Goal: Transaction & Acquisition: Purchase product/service

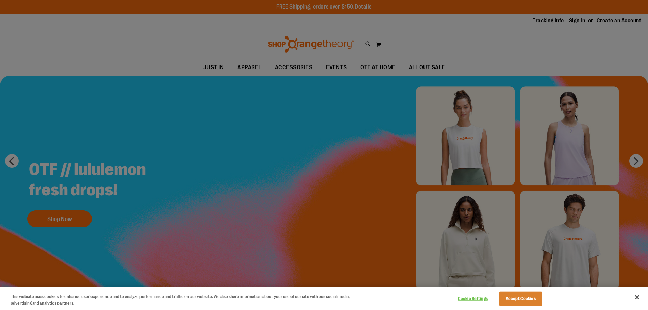
type input "**********"
drag, startPoint x: 440, startPoint y: 66, endPoint x: 430, endPoint y: 70, distance: 11.1
click at [434, 70] on div at bounding box center [324, 155] width 648 height 310
click at [440, 65] on div at bounding box center [324, 155] width 648 height 310
click at [437, 65] on div at bounding box center [324, 155] width 648 height 310
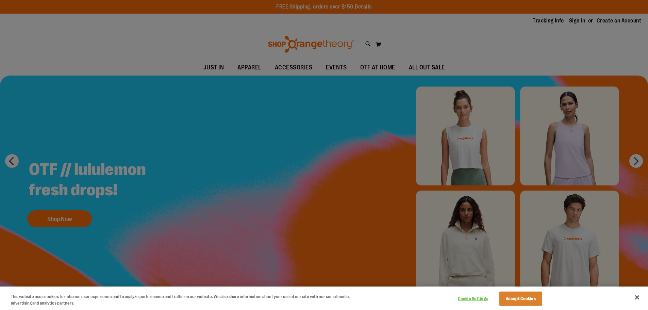
click at [448, 66] on div at bounding box center [324, 155] width 648 height 310
click at [438, 68] on div at bounding box center [324, 155] width 648 height 310
drag, startPoint x: 450, startPoint y: 67, endPoint x: 457, endPoint y: 69, distance: 8.1
click at [456, 69] on div at bounding box center [324, 155] width 648 height 310
click at [446, 67] on div at bounding box center [324, 155] width 648 height 310
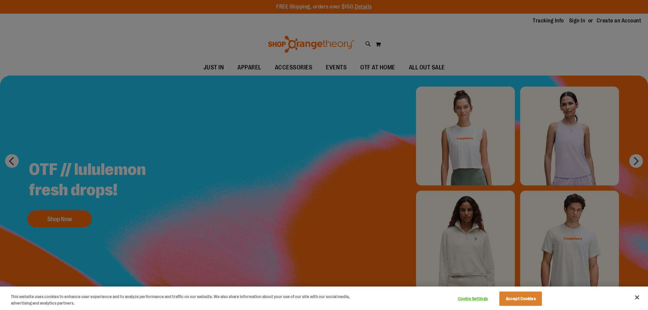
click at [299, 166] on div at bounding box center [324, 155] width 648 height 310
drag, startPoint x: 482, startPoint y: 29, endPoint x: 472, endPoint y: 29, distance: 9.9
click at [482, 29] on div at bounding box center [324, 155] width 648 height 310
click at [375, 40] on div at bounding box center [324, 155] width 648 height 310
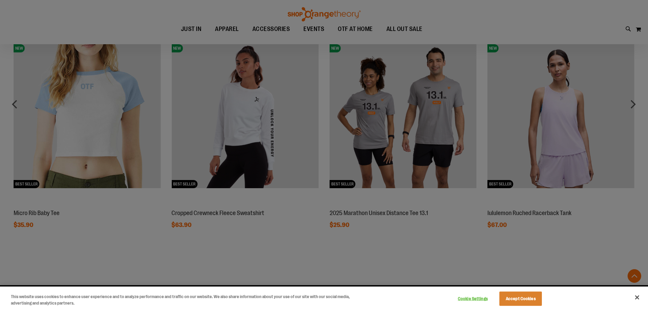
scroll to position [517, 0]
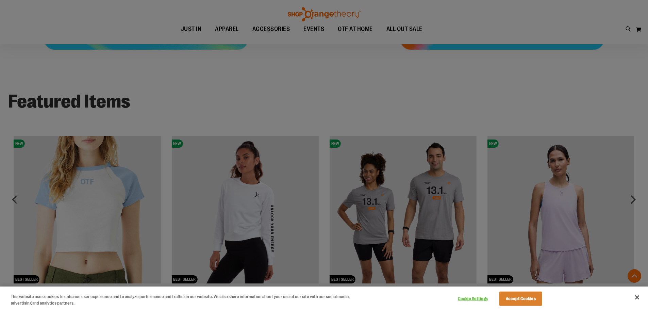
click at [270, 220] on div at bounding box center [324, 155] width 648 height 310
click at [254, 213] on div at bounding box center [324, 155] width 648 height 310
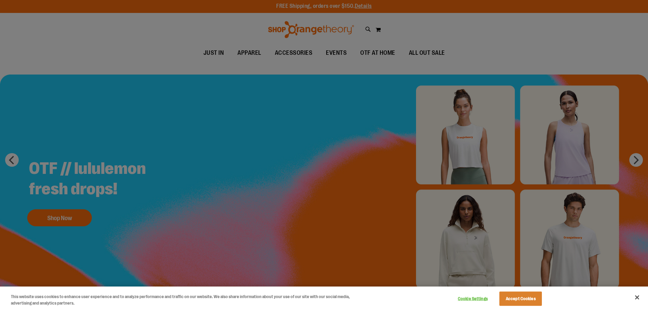
scroll to position [0, 0]
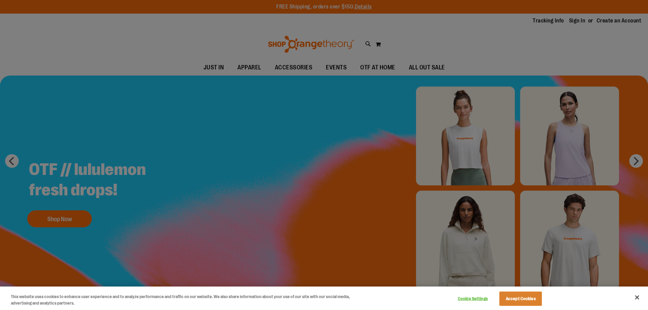
type input "**********"
click at [380, 72] on div at bounding box center [324, 155] width 648 height 310
click at [378, 65] on div at bounding box center [324, 155] width 648 height 310
click at [287, 83] on div at bounding box center [324, 155] width 648 height 310
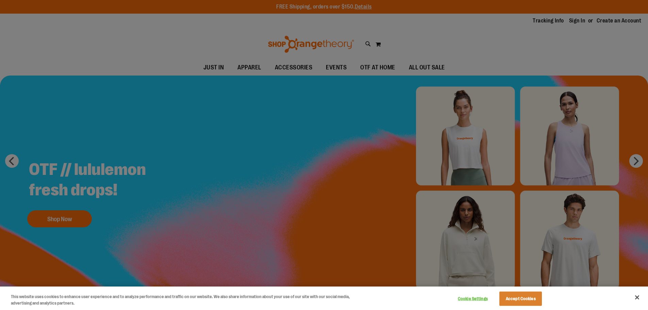
drag, startPoint x: 515, startPoint y: 33, endPoint x: 520, endPoint y: 35, distance: 5.1
click at [518, 34] on div at bounding box center [324, 155] width 648 height 310
click at [521, 40] on div at bounding box center [324, 155] width 648 height 310
drag, startPoint x: 521, startPoint y: 40, endPoint x: 511, endPoint y: 55, distance: 18.0
click at [519, 50] on div at bounding box center [324, 155] width 648 height 310
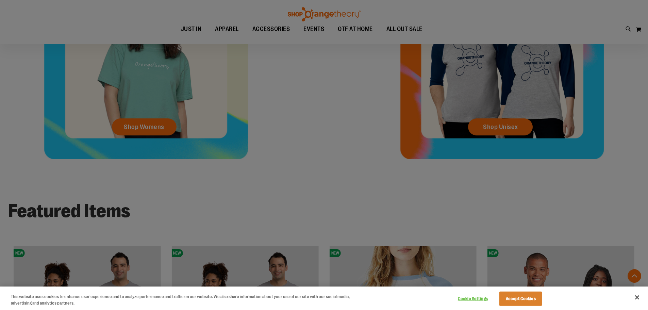
click at [191, 193] on div at bounding box center [324, 155] width 648 height 310
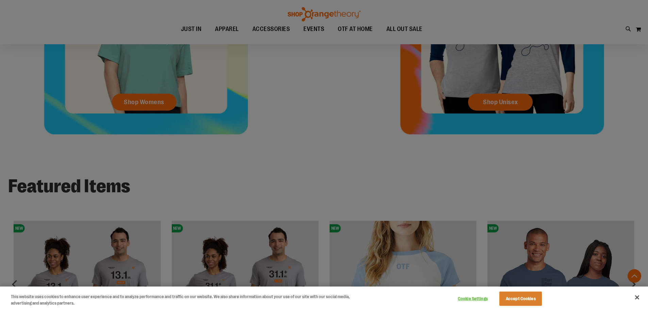
scroll to position [347, 0]
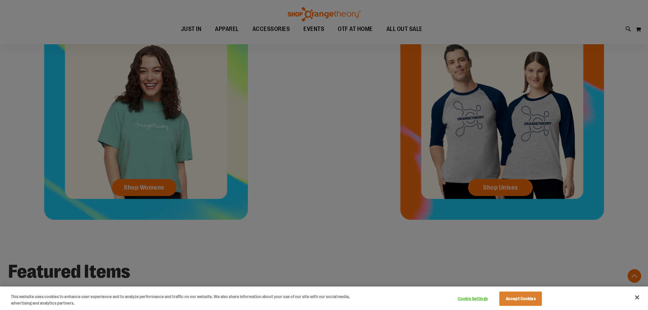
click at [287, 117] on div at bounding box center [324, 155] width 648 height 310
drag, startPoint x: 288, startPoint y: 112, endPoint x: 295, endPoint y: 109, distance: 7.2
click at [289, 112] on div at bounding box center [324, 155] width 648 height 310
click at [295, 109] on div at bounding box center [324, 155] width 648 height 310
drag, startPoint x: 299, startPoint y: 106, endPoint x: 301, endPoint y: 100, distance: 6.5
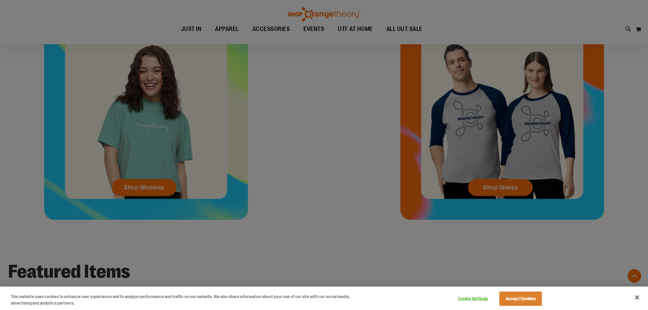
click at [299, 105] on div at bounding box center [324, 155] width 648 height 310
click at [301, 99] on div at bounding box center [324, 155] width 648 height 310
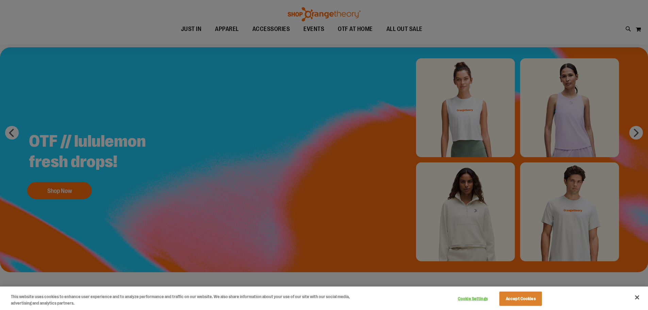
scroll to position [0, 0]
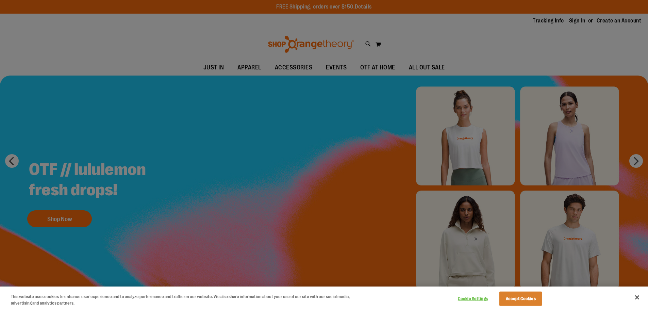
click at [297, 100] on div at bounding box center [324, 155] width 648 height 310
click at [297, 104] on div at bounding box center [324, 155] width 648 height 310
click at [301, 106] on div at bounding box center [324, 155] width 648 height 310
drag, startPoint x: 301, startPoint y: 106, endPoint x: 304, endPoint y: 111, distance: 5.4
click at [303, 111] on div at bounding box center [324, 155] width 648 height 310
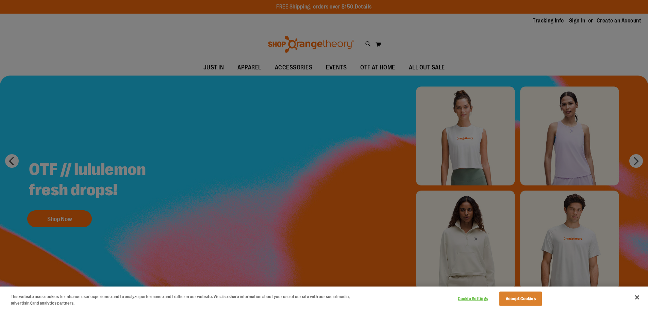
click at [305, 111] on div at bounding box center [324, 155] width 648 height 310
drag, startPoint x: 360, startPoint y: 100, endPoint x: 377, endPoint y: 115, distance: 23.1
click at [373, 115] on div at bounding box center [324, 155] width 648 height 310
drag, startPoint x: 385, startPoint y: 122, endPoint x: 380, endPoint y: 125, distance: 5.7
click at [383, 125] on div at bounding box center [324, 155] width 648 height 310
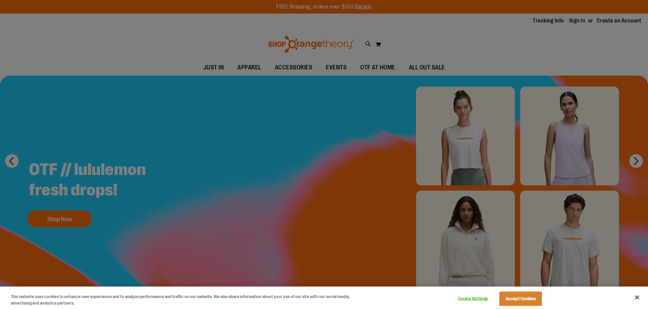
drag, startPoint x: 380, startPoint y: 125, endPoint x: 260, endPoint y: 177, distance: 130.9
click at [270, 174] on div at bounding box center [324, 155] width 648 height 310
drag, startPoint x: 142, startPoint y: 242, endPoint x: 0, endPoint y: 180, distance: 155.2
click at [78, 218] on div at bounding box center [324, 155] width 648 height 310
click at [0, 180] on div at bounding box center [324, 155] width 648 height 310
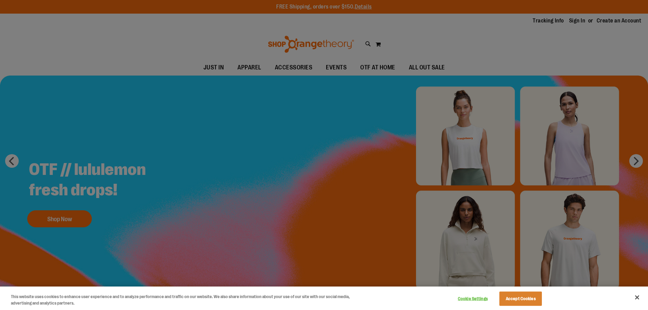
drag, startPoint x: 72, startPoint y: 213, endPoint x: 82, endPoint y: 207, distance: 11.3
click at [71, 215] on div at bounding box center [324, 155] width 648 height 310
click at [307, 101] on div at bounding box center [324, 155] width 648 height 310
click at [526, 297] on button "Accept Cookies" at bounding box center [520, 299] width 43 height 14
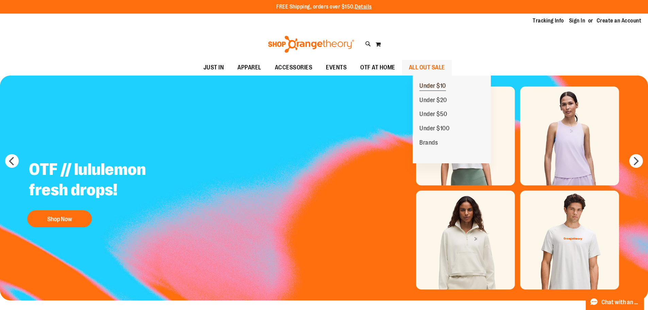
click at [437, 83] on span "Under $10" at bounding box center [432, 86] width 27 height 9
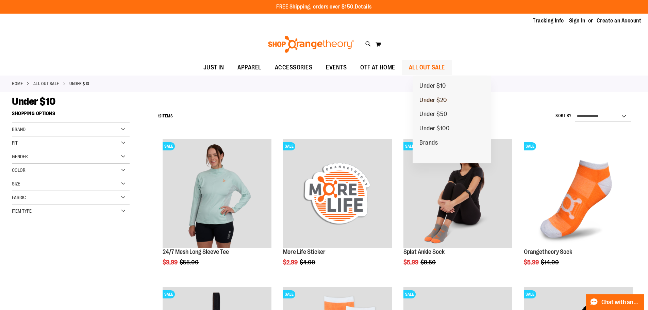
type input "**********"
click at [424, 100] on span "Under $20" at bounding box center [433, 101] width 28 height 9
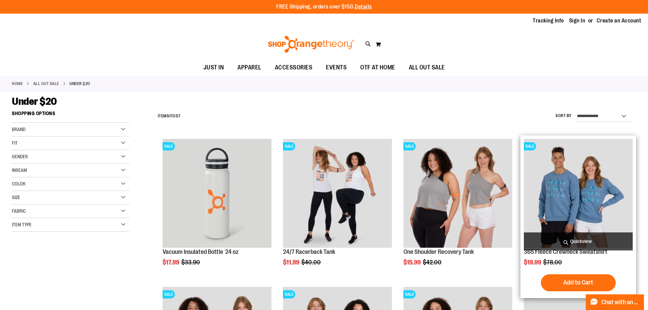
type input "**********"
click at [543, 196] on img "product" at bounding box center [578, 193] width 109 height 109
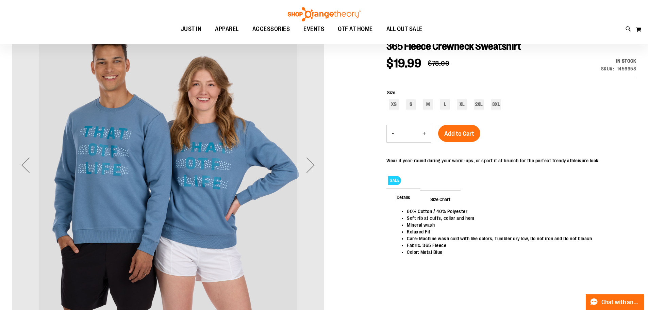
scroll to position [102, 0]
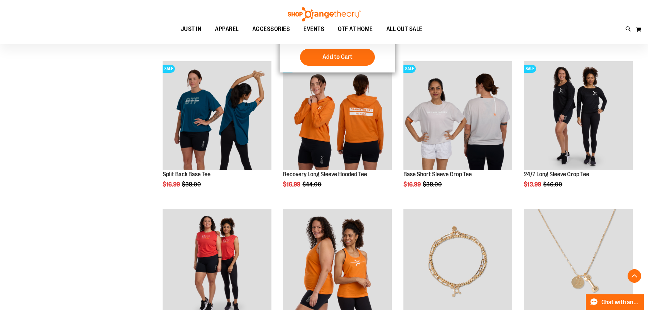
scroll to position [374, 0]
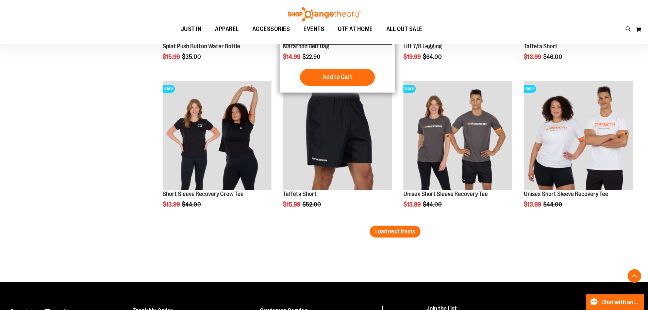
scroll to position [1258, 0]
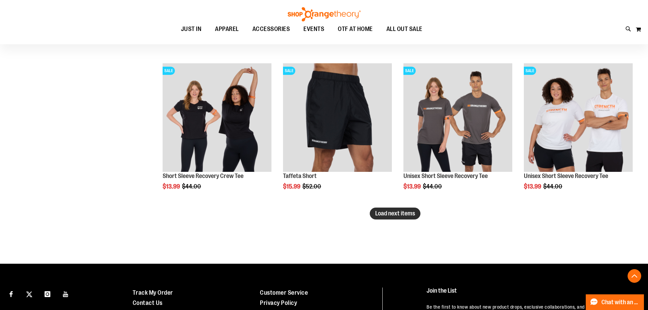
type input "**********"
drag, startPoint x: 391, startPoint y: 212, endPoint x: 398, endPoint y: 210, distance: 7.3
click at [395, 212] on span "Load next items" at bounding box center [395, 213] width 40 height 7
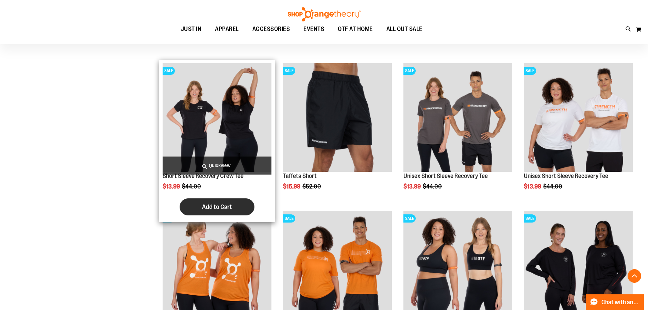
click at [231, 205] on span "Add to Cart" at bounding box center [217, 206] width 30 height 7
